Goal: Task Accomplishment & Management: Manage account settings

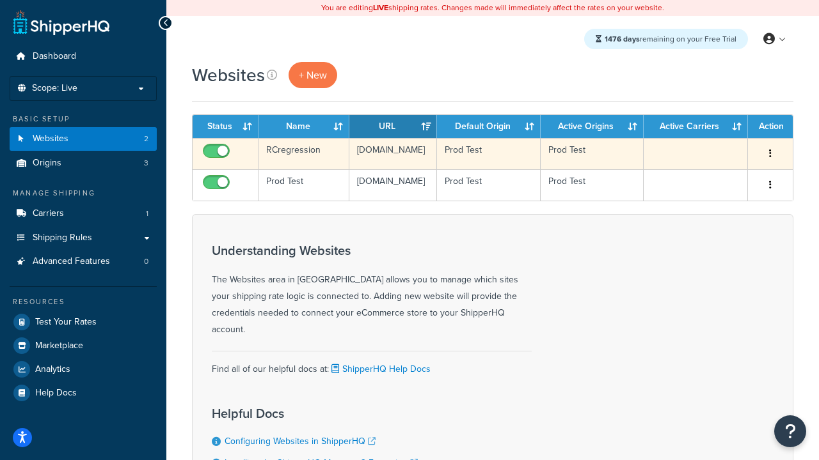
click at [769, 154] on icon "button" at bounding box center [770, 153] width 3 height 9
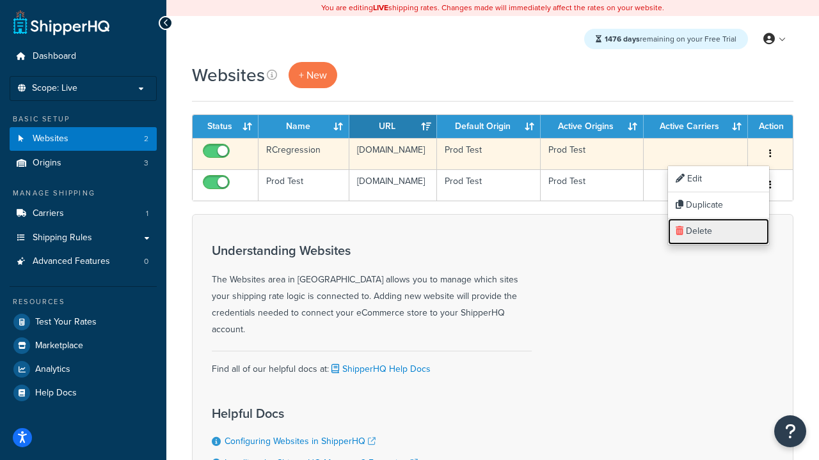
click at [717, 231] on link "Delete" at bounding box center [718, 232] width 101 height 26
